Goal: Task Accomplishment & Management: Manage account settings

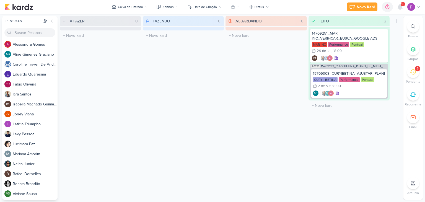
click at [417, 74] on div "5" at bounding box center [413, 72] width 12 height 12
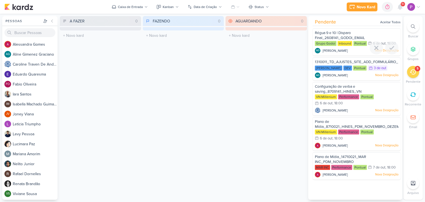
click at [365, 33] on div "Régua 9 e 10 | Disparo Final_2608141_GODOI_EMAIL MARKETING_SETEMBRO" at bounding box center [357, 35] width 84 height 10
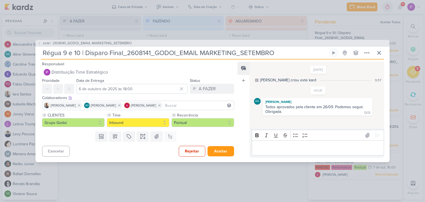
drag, startPoint x: 93, startPoint y: 55, endPoint x: 266, endPoint y: 61, distance: 173.8
click at [266, 61] on div "AG187 2608141_GODOI_EMAIL MARKETING_SETEMBRO Régua 9 e 10 | Disparo Final_26081…" at bounding box center [212, 101] width 354 height 123
click at [340, 119] on div "[DATE] [PERSON_NAME] criou este kard 9:57 HOJE AG" at bounding box center [317, 94] width 134 height 65
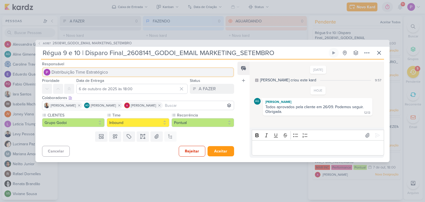
click at [71, 76] on button "Distribuição Time Estratégico" at bounding box center [138, 72] width 192 height 10
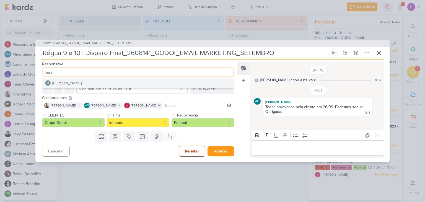
type input "mari"
click at [70, 79] on button "[PERSON_NAME]" at bounding box center [137, 83] width 191 height 10
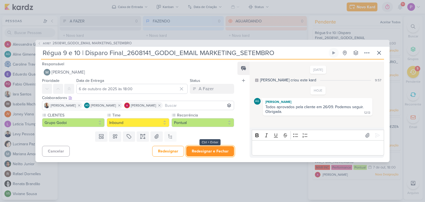
click at [206, 150] on button "Redesignar e Fechar" at bounding box center [210, 151] width 48 height 10
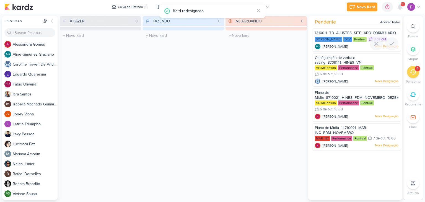
click at [362, 35] on span "1310011_TD_AJUSTES_SITE_ADD_FORMULÁRIO_BOTÃO_DOWNLOAD_V2" at bounding box center [378, 33] width 126 height 4
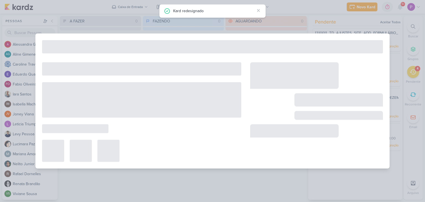
type input "1310011_TD_AJUSTES_SITE_ADD_FORMULÁRIO_BOTÃO_DOWNLOAD_V2"
type input "3 de outubro de 2025 às 23:59"
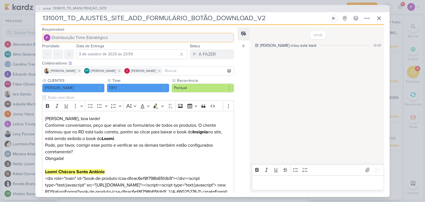
click at [88, 39] on span "Distribuição Time Estratégico" at bounding box center [79, 37] width 56 height 7
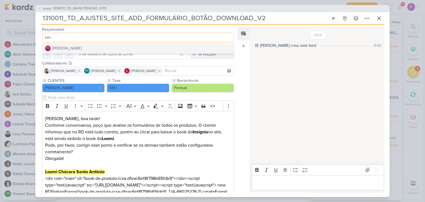
type input "fabi"
click at [90, 45] on button "FO [PERSON_NAME]" at bounding box center [137, 48] width 191 height 10
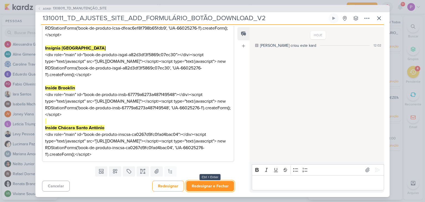
click at [214, 188] on button "Redesignar e Fechar" at bounding box center [210, 186] width 48 height 10
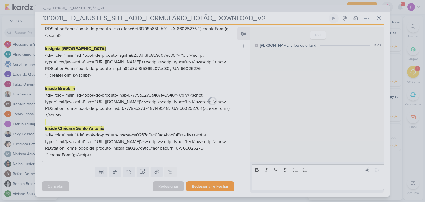
scroll to position [190, 0]
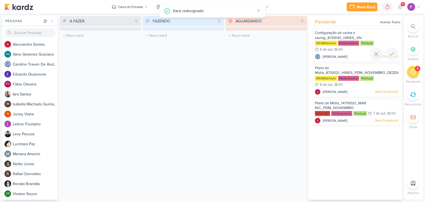
click at [346, 36] on span "Configuração de verba e saving_8709141_HINES_VN MILLENNIUM_GERAÇÃO_BOLETO_VERBA…" at bounding box center [360, 38] width 91 height 14
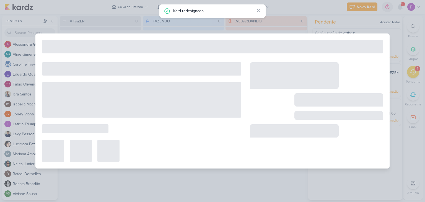
type input "Configuração de verba e saving_8709141_HINES_VN MILLENNIUM_GERAÇÃO_BOLETO_VERBA…"
type input "6 de outubro de 2025 às 18:00"
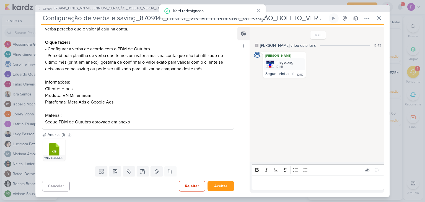
scroll to position [0, 0]
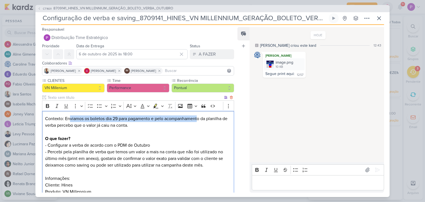
drag, startPoint x: 69, startPoint y: 119, endPoint x: 198, endPoint y: 118, distance: 128.7
click at [198, 118] on p "Contexto: Enviamos os boletos dia 29 para pagamento e pelo acompanhamento da pl…" at bounding box center [138, 168] width 186 height 106
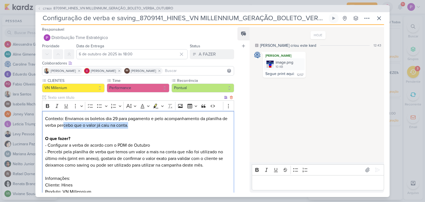
drag, startPoint x: 71, startPoint y: 125, endPoint x: 157, endPoint y: 127, distance: 86.1
click at [157, 127] on p "Contexto: Enviamos os boletos dia 29 para pagamento e pelo acompanhamento da pl…" at bounding box center [138, 168] width 186 height 106
click at [144, 128] on p "Contexto: Enviamos os boletos dia 29 para pagamento e pelo acompanhamento da pl…" at bounding box center [138, 168] width 186 height 106
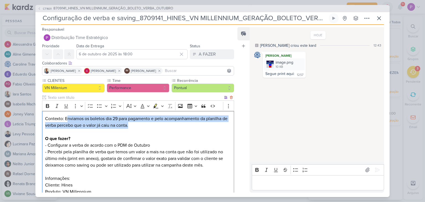
drag, startPoint x: 67, startPoint y: 121, endPoint x: 239, endPoint y: 123, distance: 171.8
click at [239, 123] on div "Responsável Distribuição Time Estratégico FO [PERSON_NAME] Prioridade Data de E…" at bounding box center [212, 111] width 354 height 172
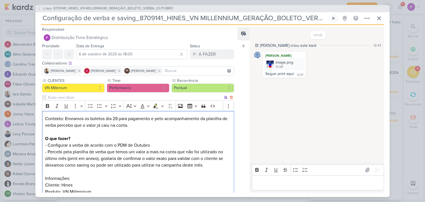
click at [171, 129] on p "Contexto: Enviamos os boletos dia 29 para pagamento e pelo acompanhamento da pl…" at bounding box center [138, 168] width 186 height 106
drag, startPoint x: 105, startPoint y: 124, endPoint x: 160, endPoint y: 126, distance: 54.8
click at [160, 126] on p "Contexto: Enviamos os boletos dia 29 para pagamento e pelo acompanhamento da pl…" at bounding box center [138, 168] width 186 height 106
click at [158, 129] on p "Contexto: Enviamos os boletos dia 29 para pagamento e pelo acompanhamento da pl…" at bounding box center [138, 168] width 186 height 106
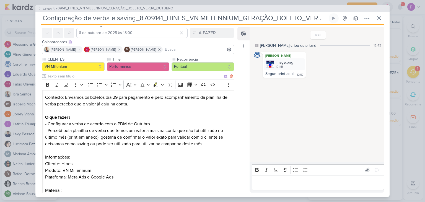
scroll to position [55, 0]
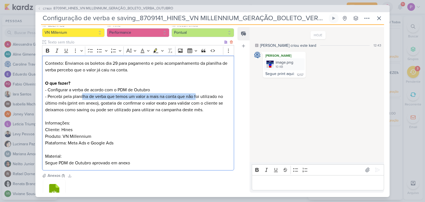
drag, startPoint x: 82, startPoint y: 95, endPoint x: 196, endPoint y: 96, distance: 114.3
click at [196, 96] on p "Contexto: Enviamos os boletos dia 29 para pagamento e pelo acompanhamento da pl…" at bounding box center [138, 113] width 186 height 106
click at [101, 104] on p "Contexto: Enviamos os boletos dia 29 para pagamento e pelo acompanhamento da pl…" at bounding box center [138, 113] width 186 height 106
drag, startPoint x: 100, startPoint y: 97, endPoint x: 205, endPoint y: 98, distance: 104.3
click at [205, 98] on p "Contexto: Enviamos os boletos dia 29 para pagamento e pelo acompanhamento da pl…" at bounding box center [138, 113] width 186 height 106
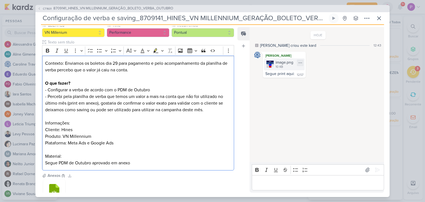
click at [289, 64] on div "image.png" at bounding box center [285, 62] width 18 height 6
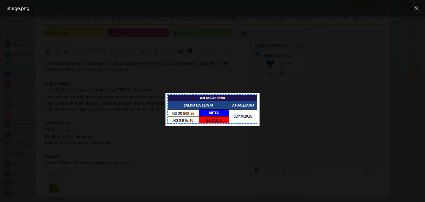
click at [302, 94] on div at bounding box center [212, 109] width 425 height 185
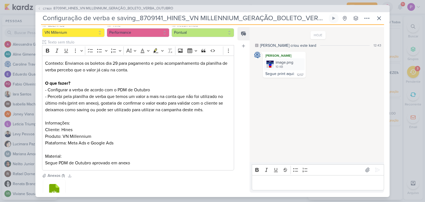
click at [294, 184] on p "Editor editing area: main" at bounding box center [318, 182] width 126 height 7
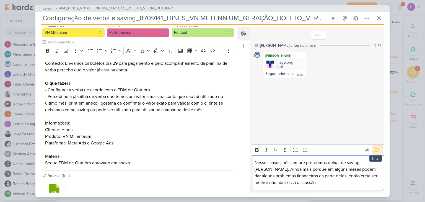
click at [375, 148] on icon at bounding box center [378, 150] width 6 height 6
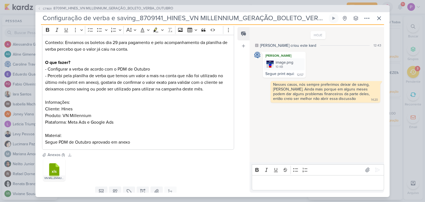
scroll to position [96, 0]
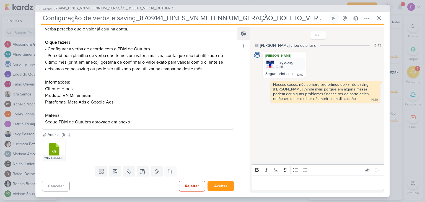
click at [286, 185] on p "Editor editing area: main" at bounding box center [318, 182] width 126 height 7
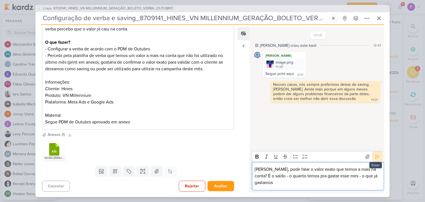
click at [373, 156] on button at bounding box center [377, 156] width 9 height 9
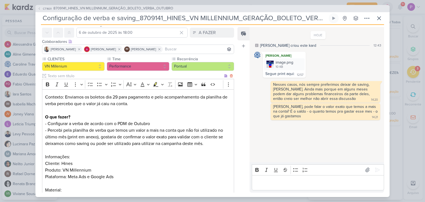
scroll to position [0, 0]
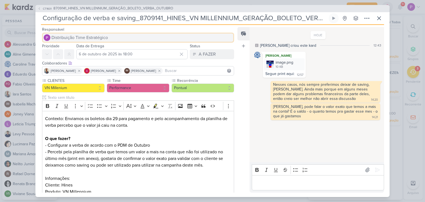
click at [85, 38] on span "Distribuição Time Estratégico" at bounding box center [79, 37] width 56 height 7
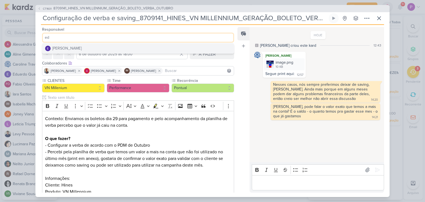
type input "ed"
click at [79, 46] on div "[PERSON_NAME]" at bounding box center [66, 48] width 29 height 6
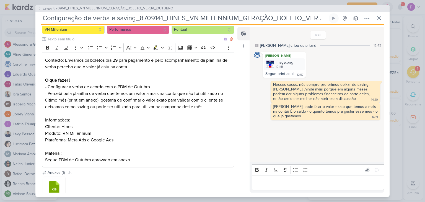
scroll to position [96, 0]
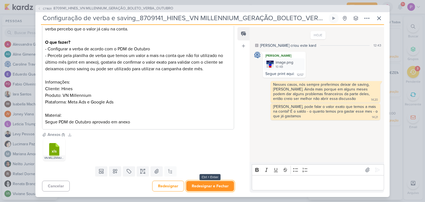
click at [200, 186] on button "Redesignar e Fechar" at bounding box center [210, 186] width 48 height 10
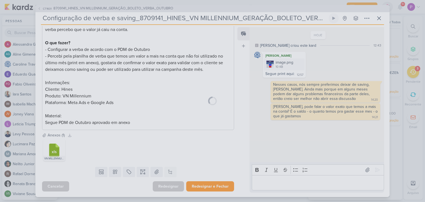
scroll to position [96, 0]
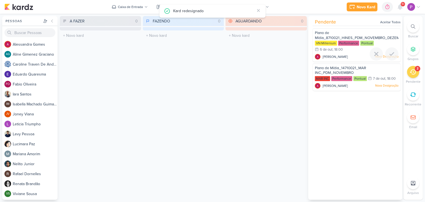
click at [335, 56] on span "[PERSON_NAME]" at bounding box center [335, 56] width 25 height 5
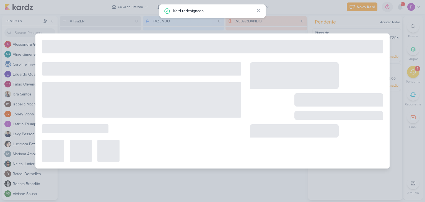
type input "Plano de Mídia_8710021_HINES_PDM_NOVEMBRO_DEZEMBRO"
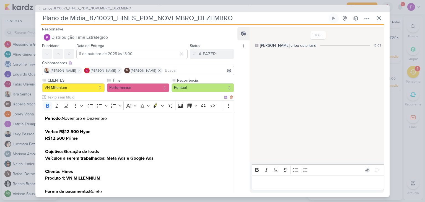
scroll to position [0, 0]
click at [293, 183] on p "Editor editing area: main" at bounding box center [318, 182] width 126 height 7
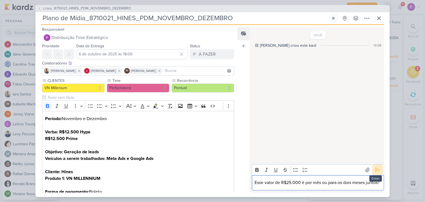
click at [375, 167] on icon at bounding box center [378, 170] width 6 height 6
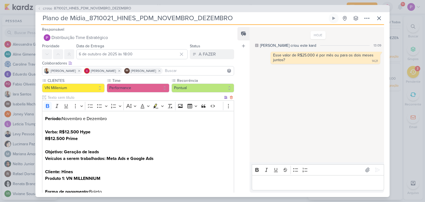
scroll to position [37, 0]
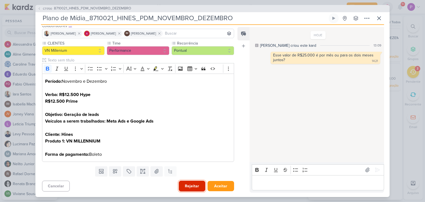
click at [187, 189] on button "Rejeitar" at bounding box center [192, 186] width 27 height 11
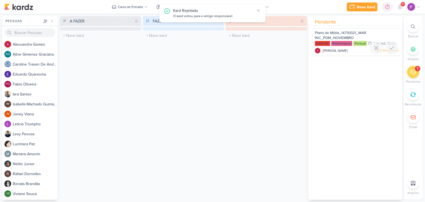
click at [342, 35] on div "Plano de Mídia_14710021_MAR INC_PDM_NOVEMBRO" at bounding box center [357, 35] width 84 height 10
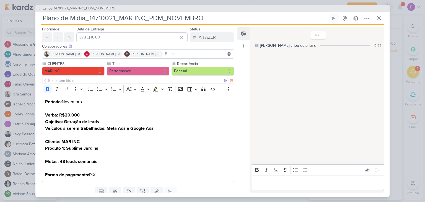
scroll to position [0, 0]
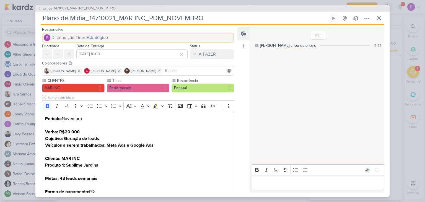
click at [93, 38] on span "Distribuição Time Estratégico" at bounding box center [79, 37] width 56 height 7
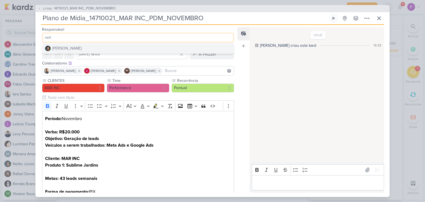
type input "neli"
click at [86, 45] on button "[PERSON_NAME]" at bounding box center [137, 48] width 191 height 10
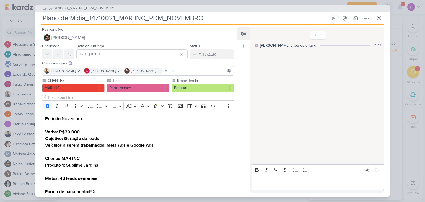
click at [272, 188] on div "Editor editing area: main" at bounding box center [318, 182] width 132 height 15
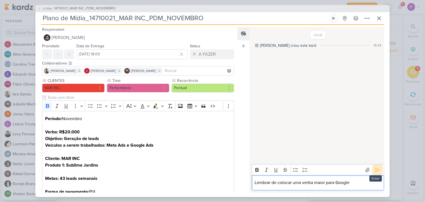
click at [373, 168] on button at bounding box center [377, 169] width 9 height 9
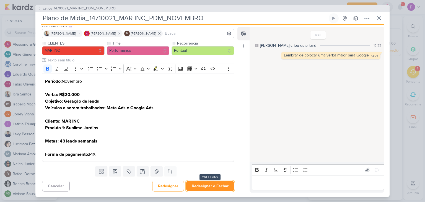
click at [216, 190] on button "Redesignar e Fechar" at bounding box center [210, 186] width 48 height 10
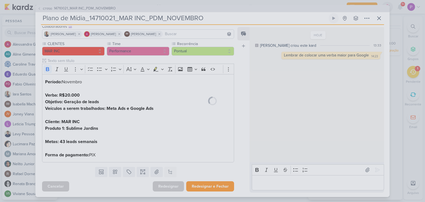
scroll to position [37, 0]
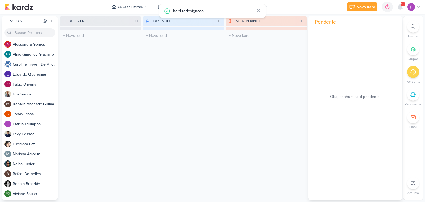
click at [238, 141] on div "AGUARDANDO 0 Mover Para Esquerda Mover Para Direita [GEOGRAPHIC_DATA] O título …" at bounding box center [265, 108] width 81 height 184
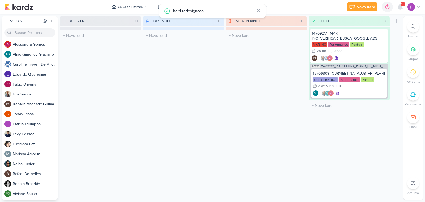
click at [286, 63] on div "AGUARDANDO 0 Mover Para Esquerda Mover Para Direita [GEOGRAPHIC_DATA] O título …" at bounding box center [265, 108] width 81 height 184
